Goal: Task Accomplishment & Management: Use online tool/utility

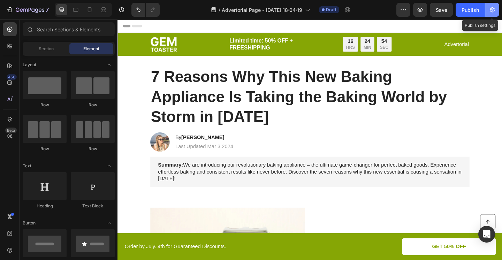
click at [492, 9] on icon "button" at bounding box center [491, 9] width 7 height 7
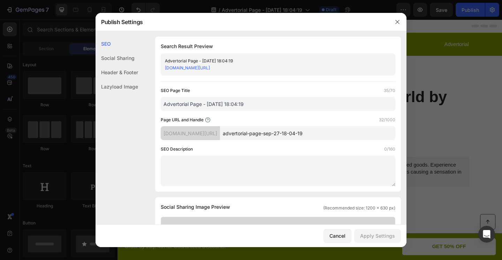
click at [210, 67] on link "[DOMAIN_NAME][URL]" at bounding box center [187, 67] width 45 height 5
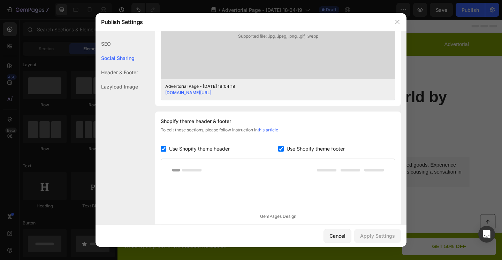
scroll to position [290, 0]
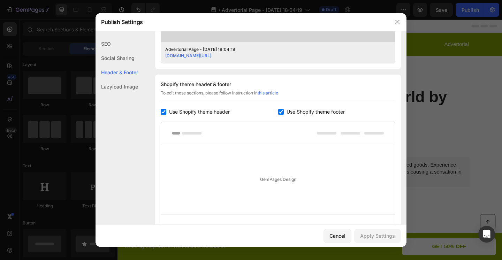
click at [218, 112] on span "Use Shopify theme header" at bounding box center [199, 112] width 61 height 8
checkbox input "false"
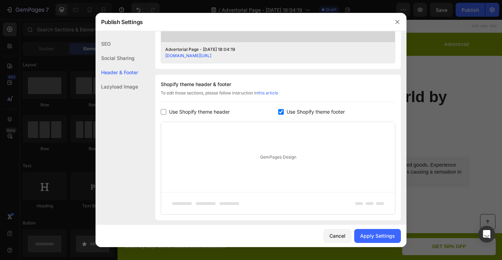
click at [294, 114] on span "Use Shopify theme footer" at bounding box center [315, 112] width 58 height 8
checkbox input "false"
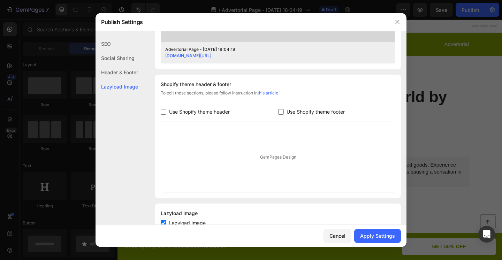
scroll to position [315, 0]
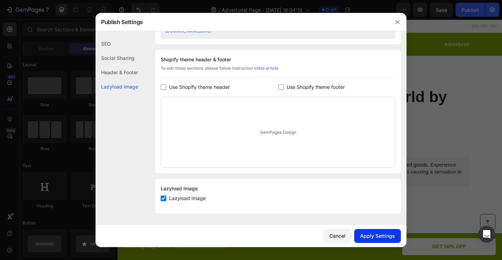
click at [362, 234] on div "Apply Settings" at bounding box center [377, 235] width 35 height 7
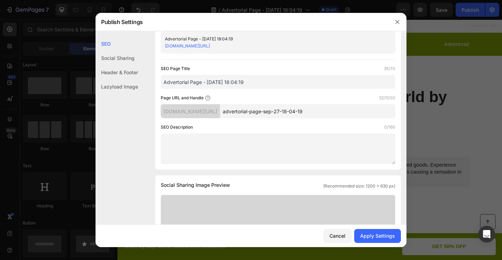
scroll to position [0, 0]
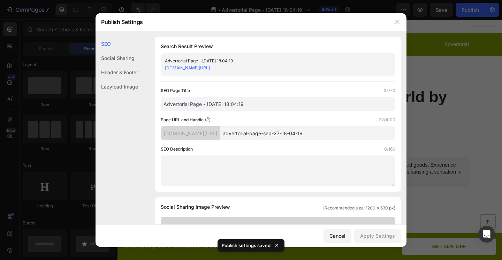
click at [210, 69] on link "[DOMAIN_NAME][URL]" at bounding box center [187, 67] width 45 height 5
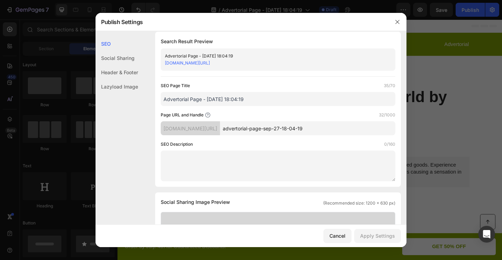
scroll to position [9, 0]
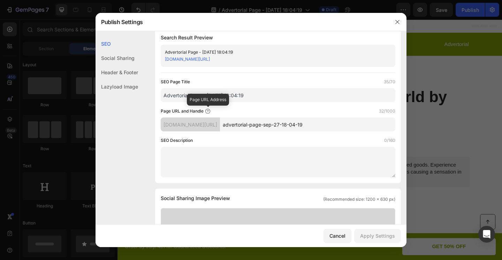
click at [209, 111] on icon at bounding box center [208, 111] width 6 height 6
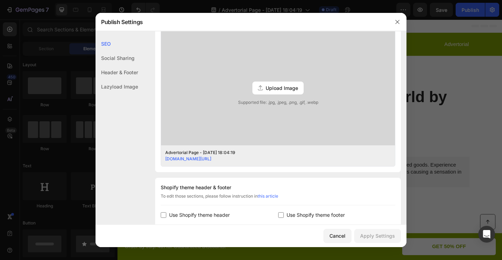
scroll to position [0, 0]
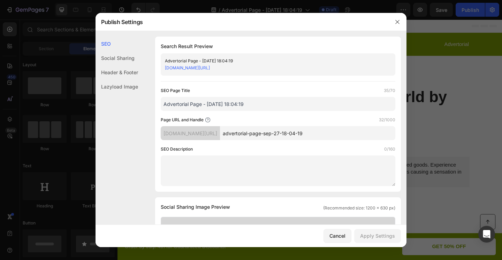
click at [108, 57] on div "Social Sharing" at bounding box center [116, 58] width 42 height 14
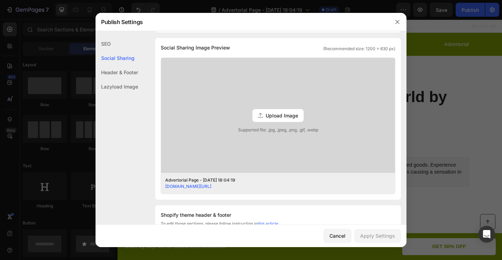
click at [114, 75] on div "Header & Footer" at bounding box center [116, 72] width 42 height 14
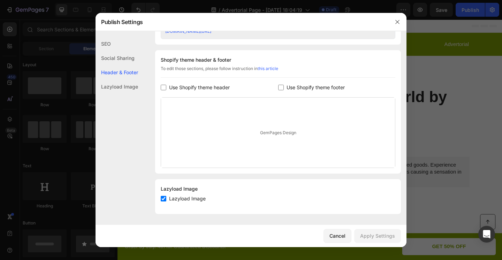
scroll to position [315, 0]
click at [114, 85] on div "Lazyload Image" at bounding box center [116, 86] width 42 height 14
click at [109, 46] on div "SEO" at bounding box center [116, 44] width 42 height 14
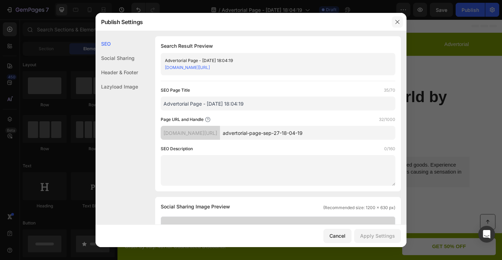
scroll to position [0, 0]
click at [396, 22] on icon "button" at bounding box center [397, 22] width 6 height 6
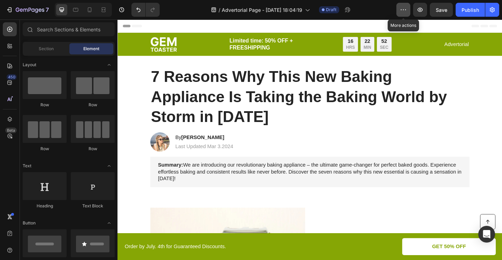
click at [405, 14] on button "button" at bounding box center [403, 10] width 14 height 14
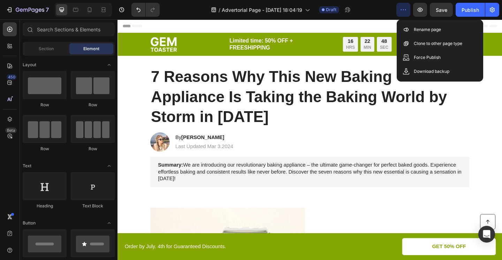
click at [405, 14] on button "button" at bounding box center [403, 10] width 14 height 14
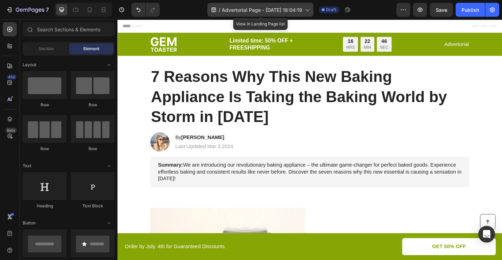
click at [306, 10] on icon at bounding box center [306, 9] width 7 height 7
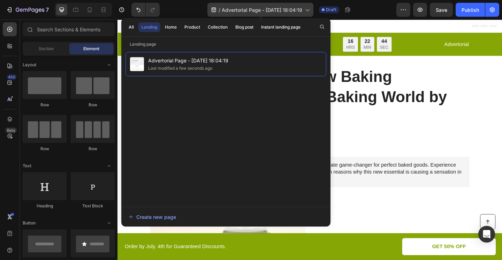
click at [306, 10] on icon at bounding box center [306, 9] width 7 height 7
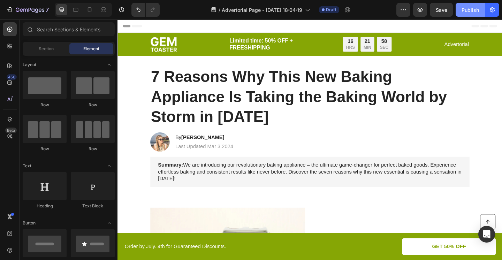
click at [460, 9] on button "Publish" at bounding box center [469, 10] width 29 height 14
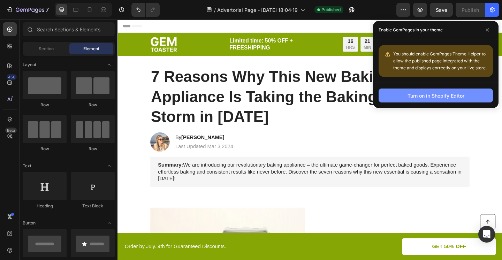
click at [452, 94] on div "Turn on in Shopify Editor" at bounding box center [435, 95] width 57 height 7
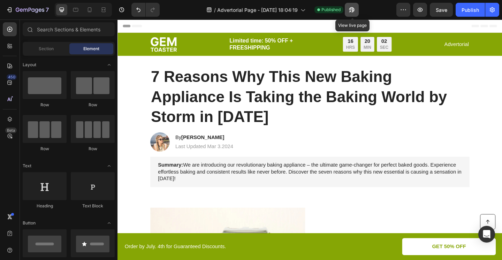
click at [354, 11] on icon "button" at bounding box center [351, 9] width 7 height 7
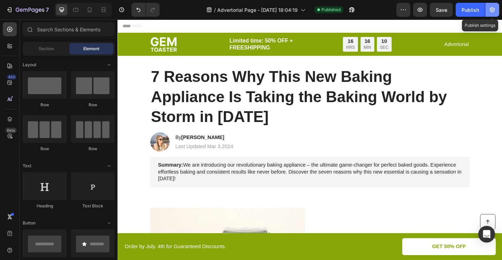
click at [492, 12] on icon "button" at bounding box center [491, 9] width 5 height 5
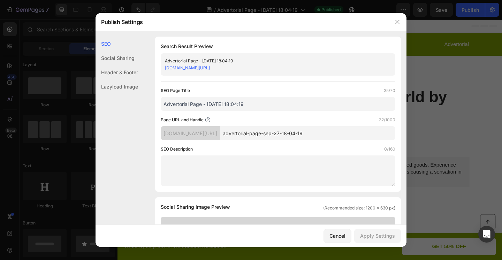
scroll to position [7, 0]
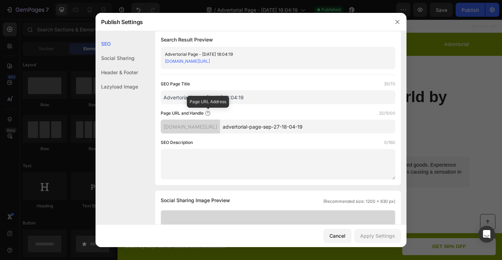
click at [207, 113] on icon at bounding box center [208, 113] width 6 height 6
click at [207, 127] on div "[DOMAIN_NAME][URL]" at bounding box center [190, 126] width 59 height 14
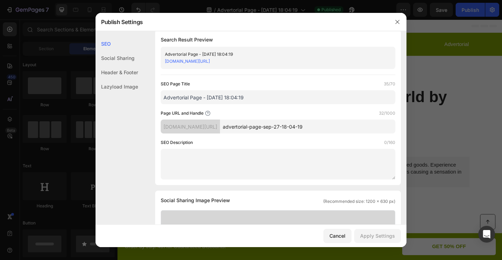
click at [207, 127] on div "[DOMAIN_NAME][URL]" at bounding box center [190, 126] width 59 height 14
click at [231, 113] on div "Page URL and Handle 32/1000" at bounding box center [278, 113] width 234 height 7
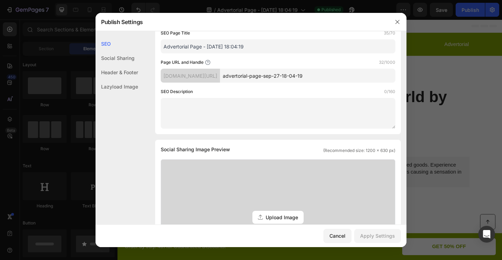
scroll to position [0, 0]
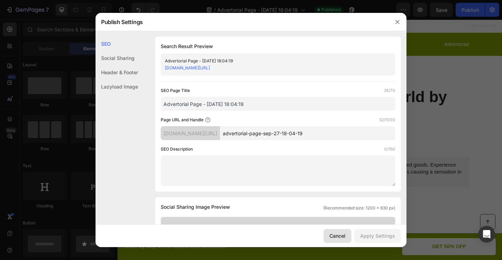
click at [334, 237] on div "Cancel" at bounding box center [337, 235] width 16 height 7
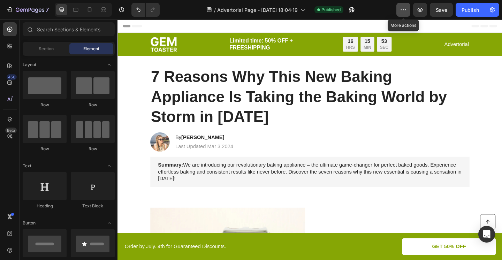
click at [402, 11] on icon "button" at bounding box center [402, 9] width 7 height 7
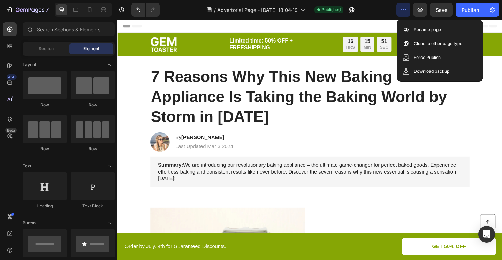
click at [402, 11] on icon "button" at bounding box center [402, 9] width 7 height 7
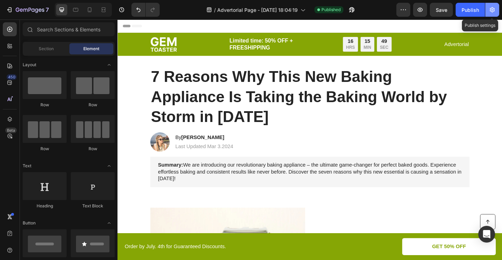
click at [492, 10] on icon "button" at bounding box center [491, 9] width 7 height 7
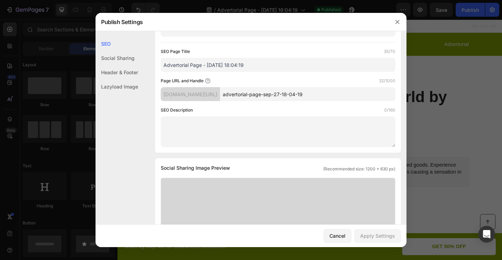
scroll to position [38, 0]
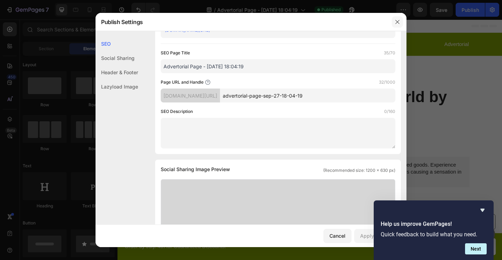
click at [395, 19] on icon "button" at bounding box center [397, 22] width 6 height 6
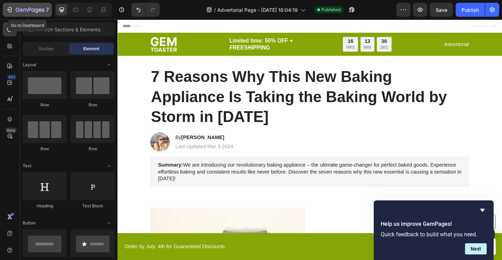
click at [25, 9] on icon "button" at bounding box center [25, 10] width 4 height 3
